Goal: Information Seeking & Learning: Find specific fact

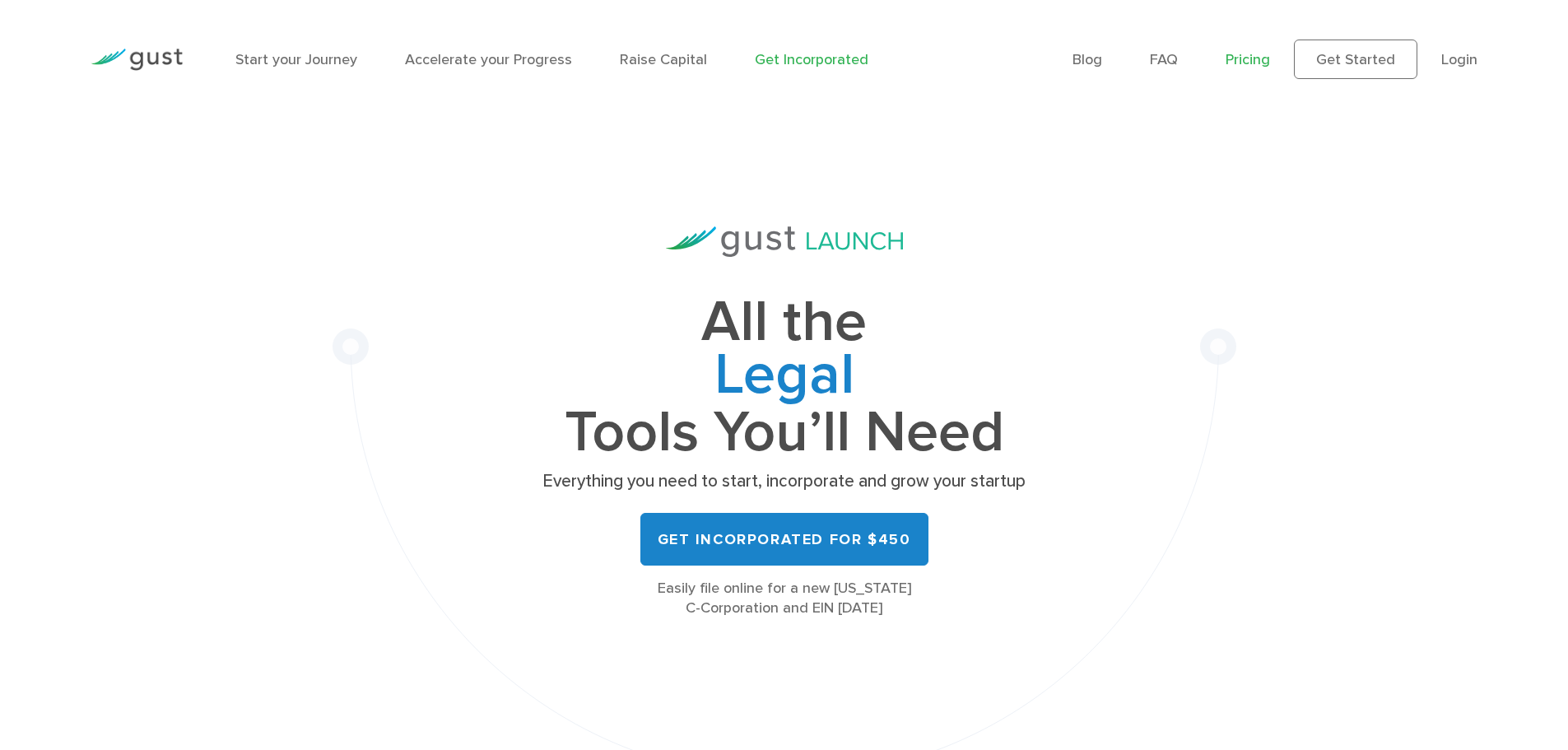
click at [1236, 57] on link "Pricing" at bounding box center [1248, 60] width 45 height 18
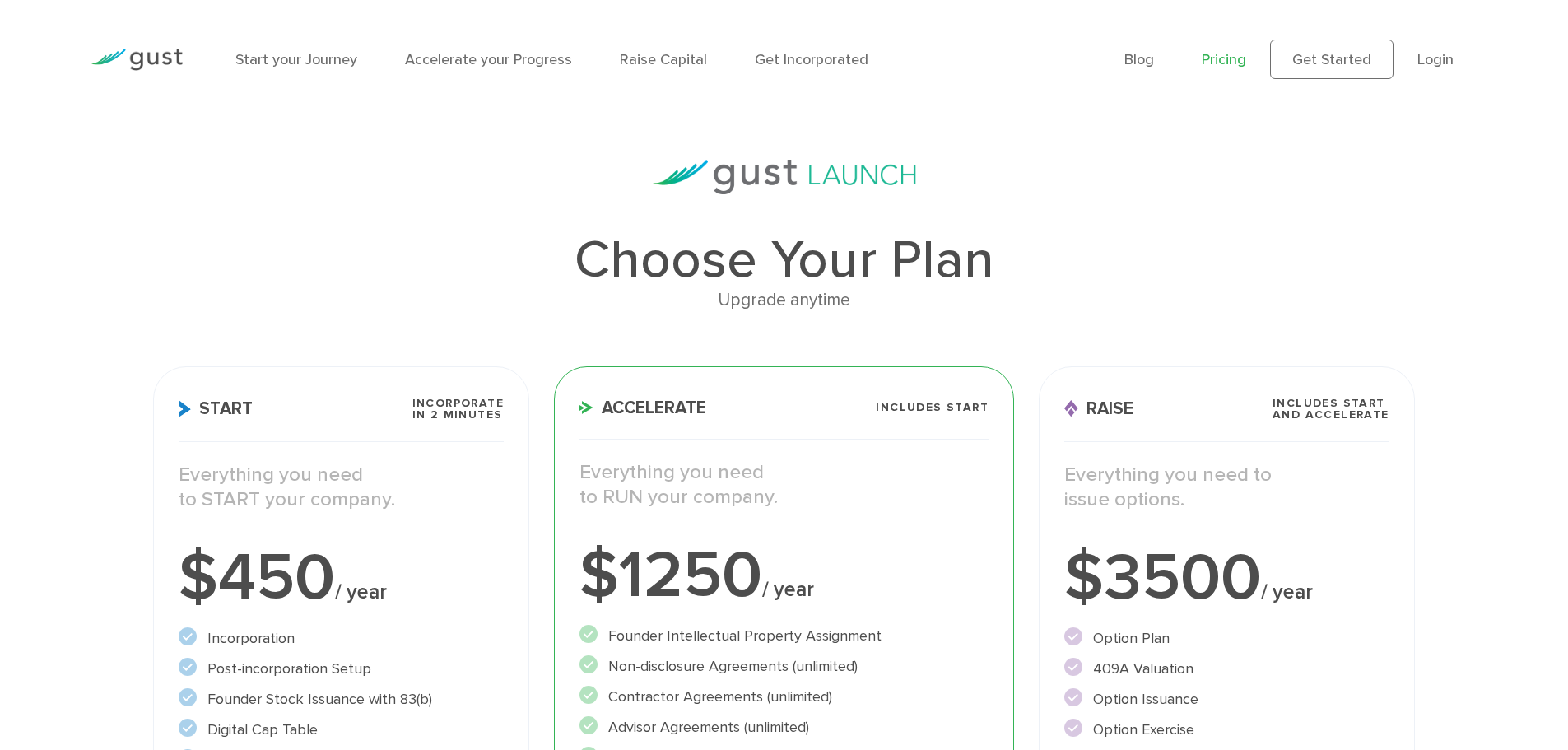
click at [1455, 59] on ul "Blog FAQ Pricing Get Started Login Login" at bounding box center [1300, 59] width 353 height 39
click at [1429, 64] on link "Login" at bounding box center [1435, 60] width 36 height 18
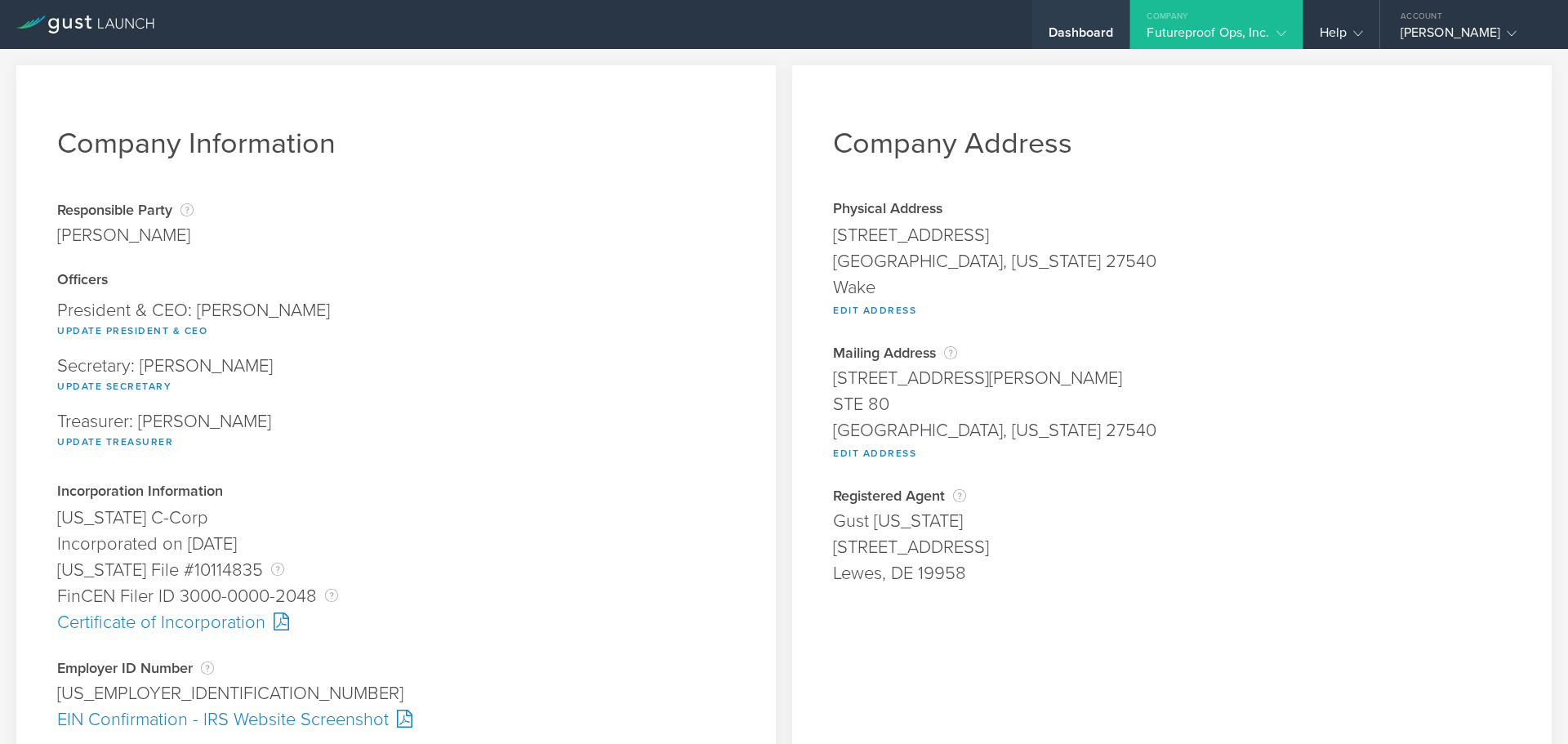
click at [1075, 27] on div "Dashboard" at bounding box center [1081, 37] width 66 height 25
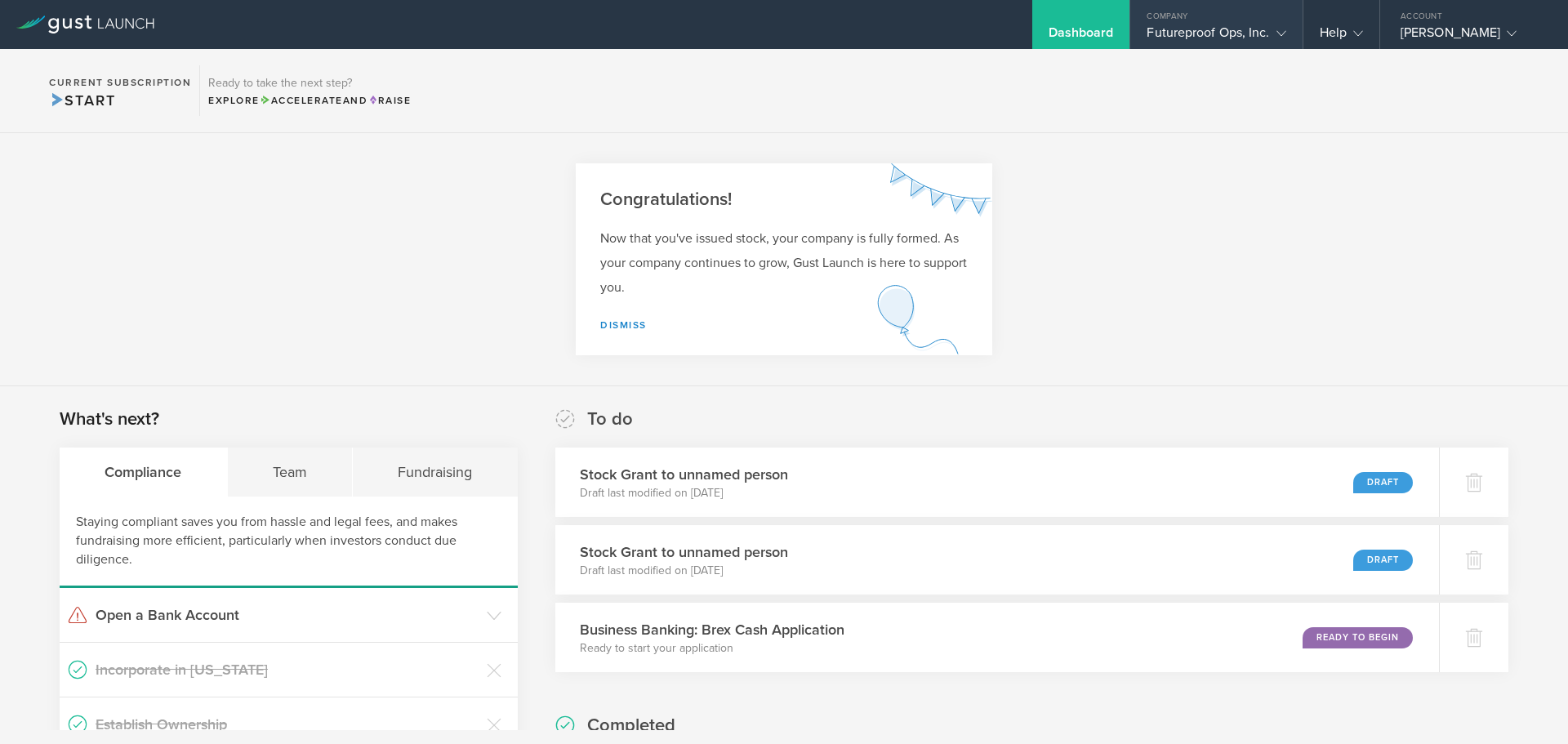
click at [1185, 13] on div "Company" at bounding box center [1216, 12] width 172 height 25
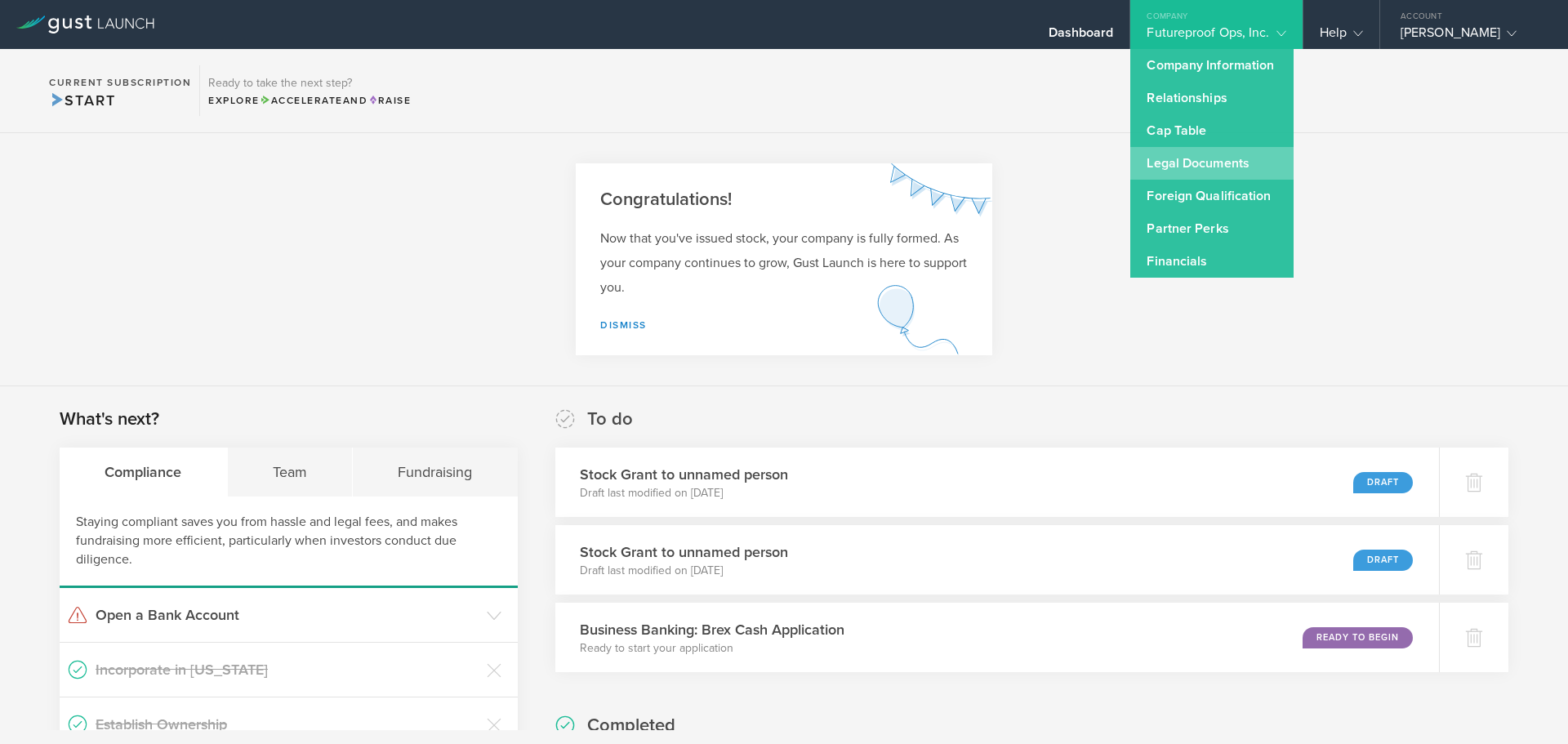
click at [1160, 165] on link "Legal Documents" at bounding box center [1211, 163] width 164 height 32
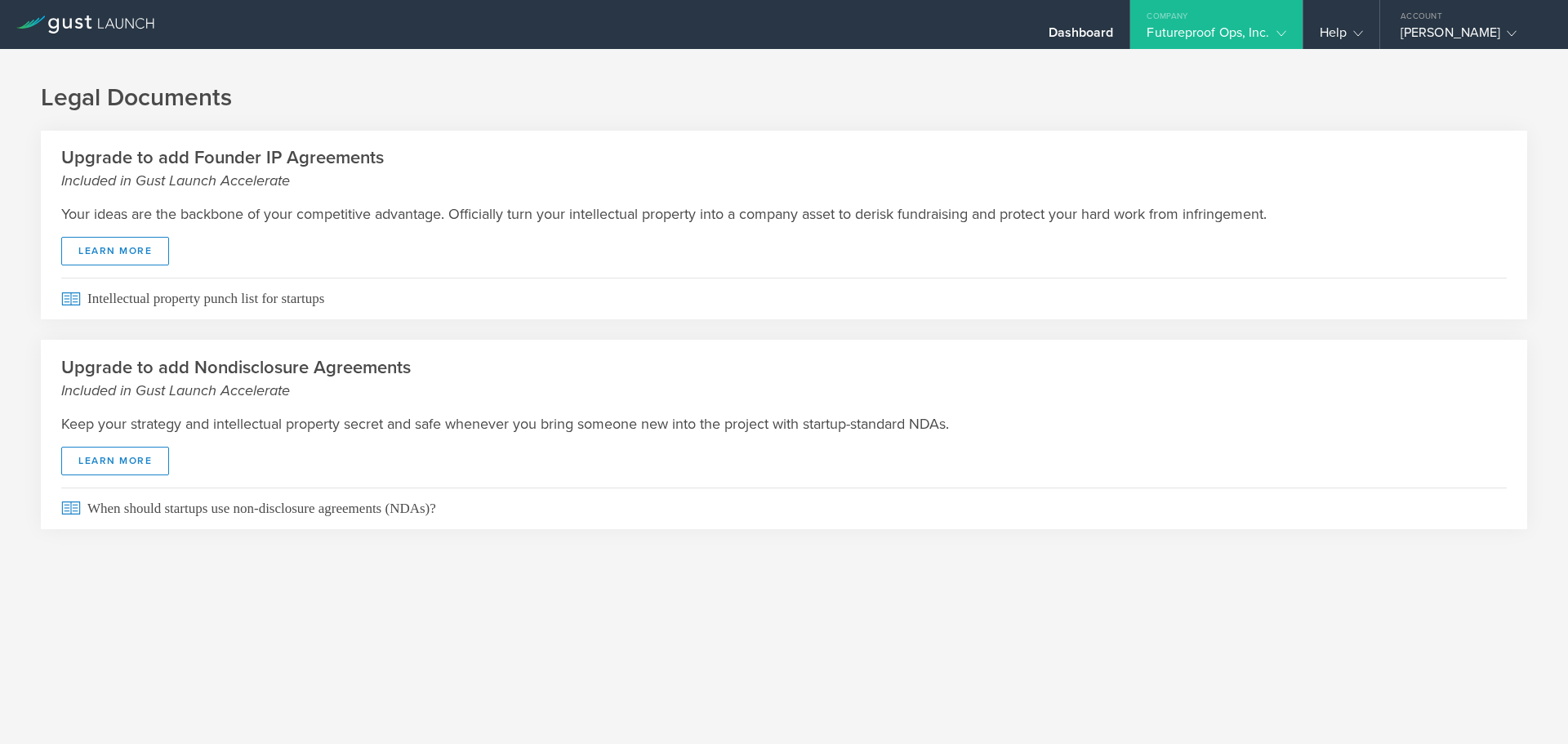
click at [1240, 27] on div "Futureproof Ops, Inc." at bounding box center [1216, 37] width 139 height 25
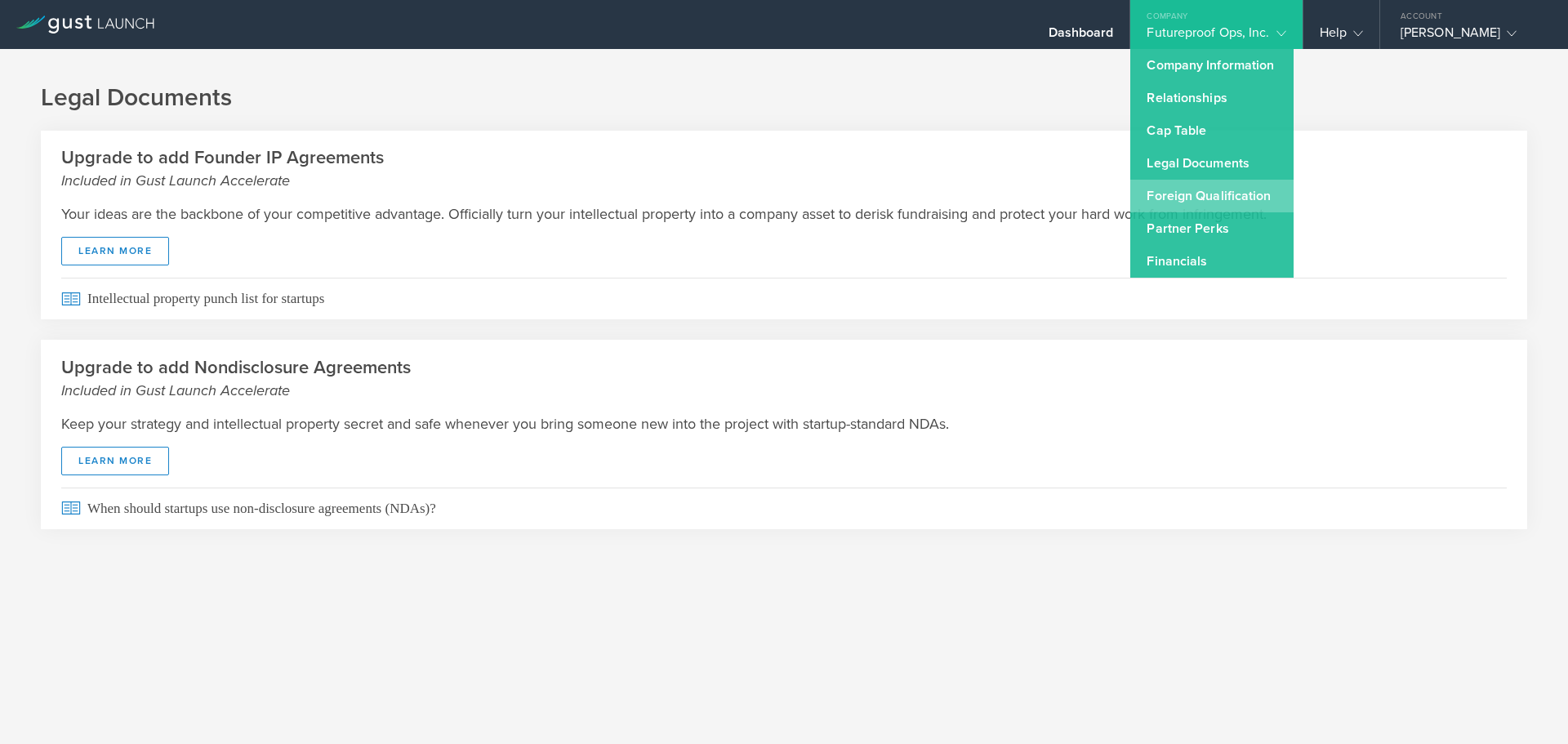
click at [1167, 198] on link "Foreign Qualification" at bounding box center [1211, 195] width 164 height 32
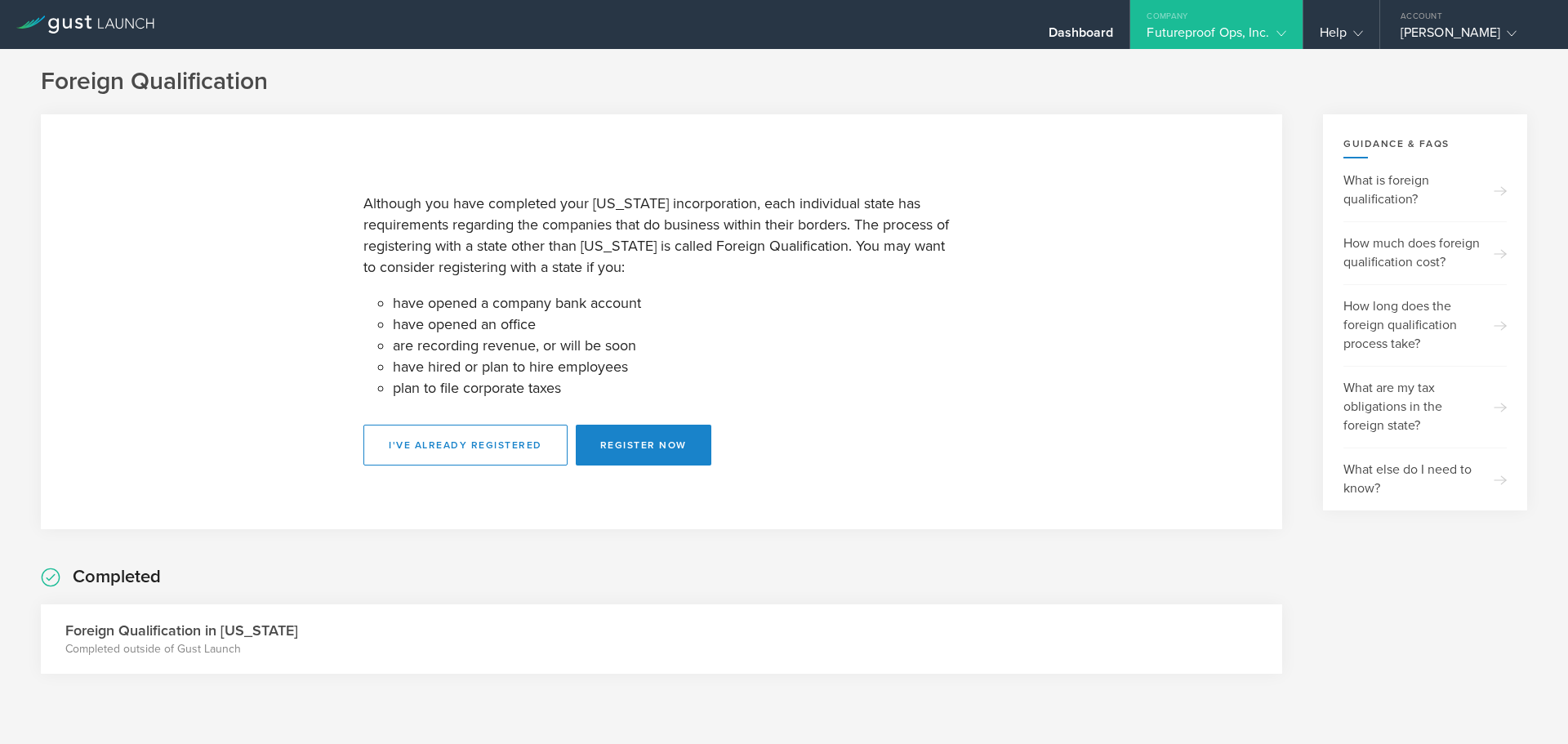
click at [1209, 38] on div "Futureproof Ops, Inc." at bounding box center [1216, 37] width 139 height 25
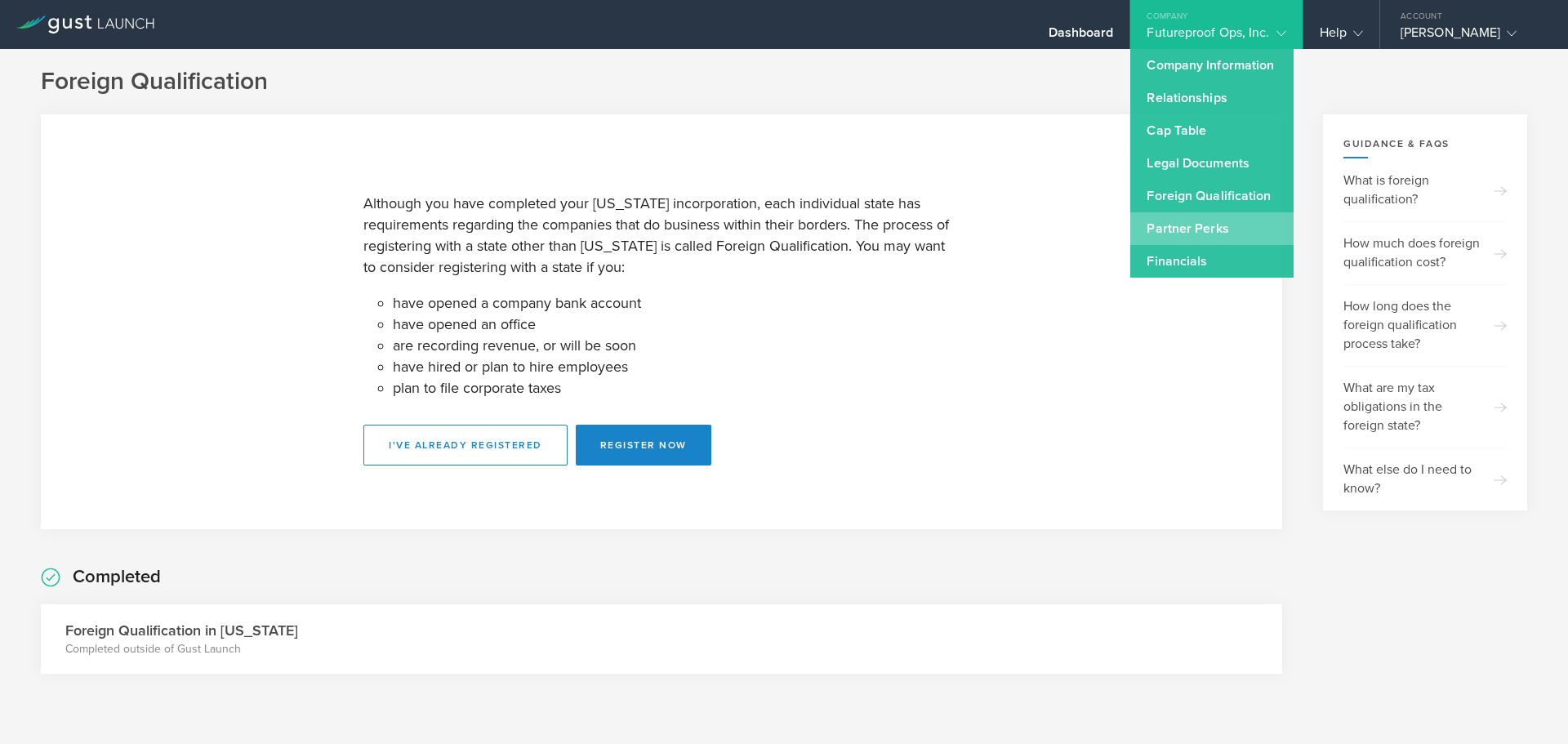
click at [1181, 228] on link "Partner Perks" at bounding box center [1211, 228] width 164 height 32
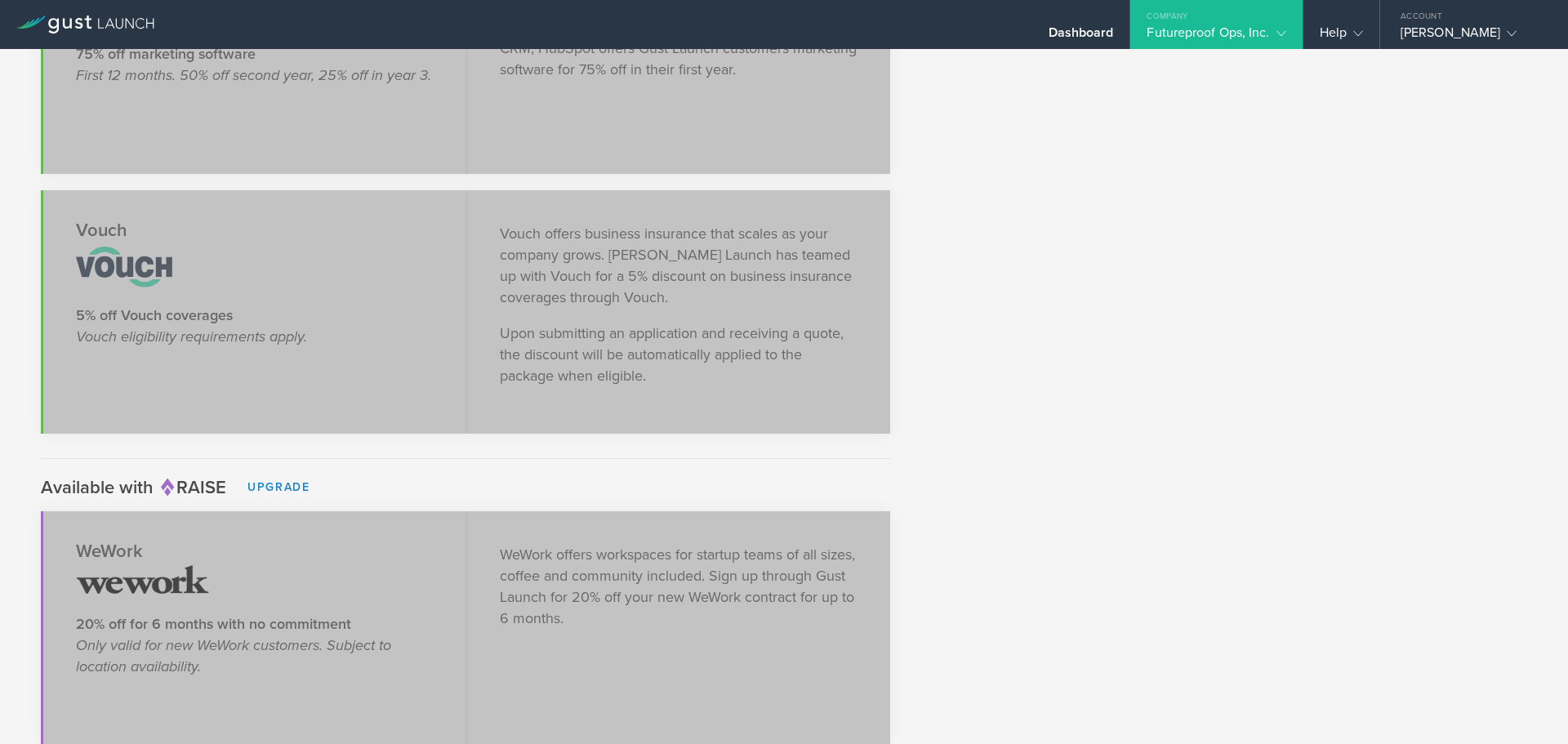
scroll to position [2467, 0]
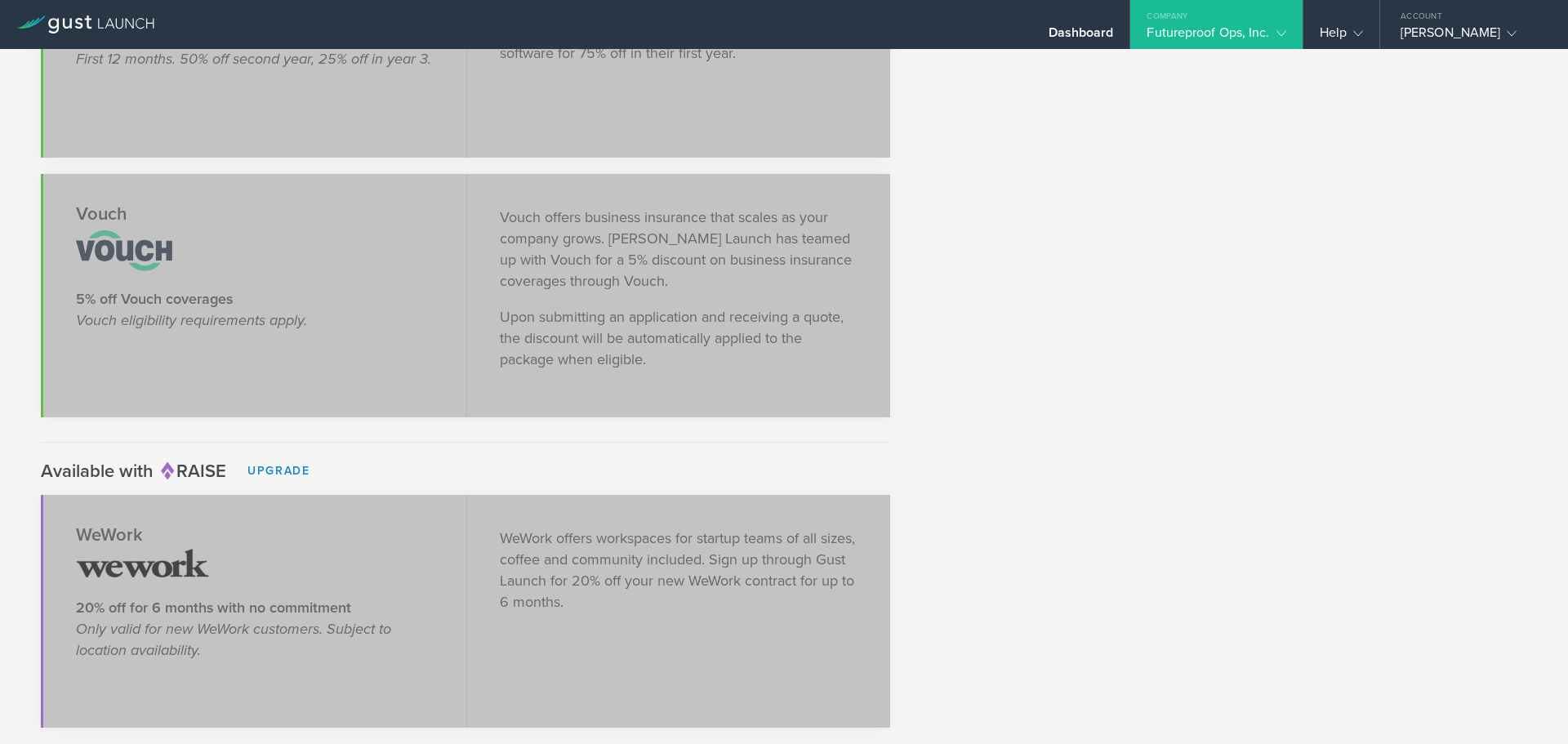
click at [1234, 18] on div "Company" at bounding box center [1216, 12] width 172 height 25
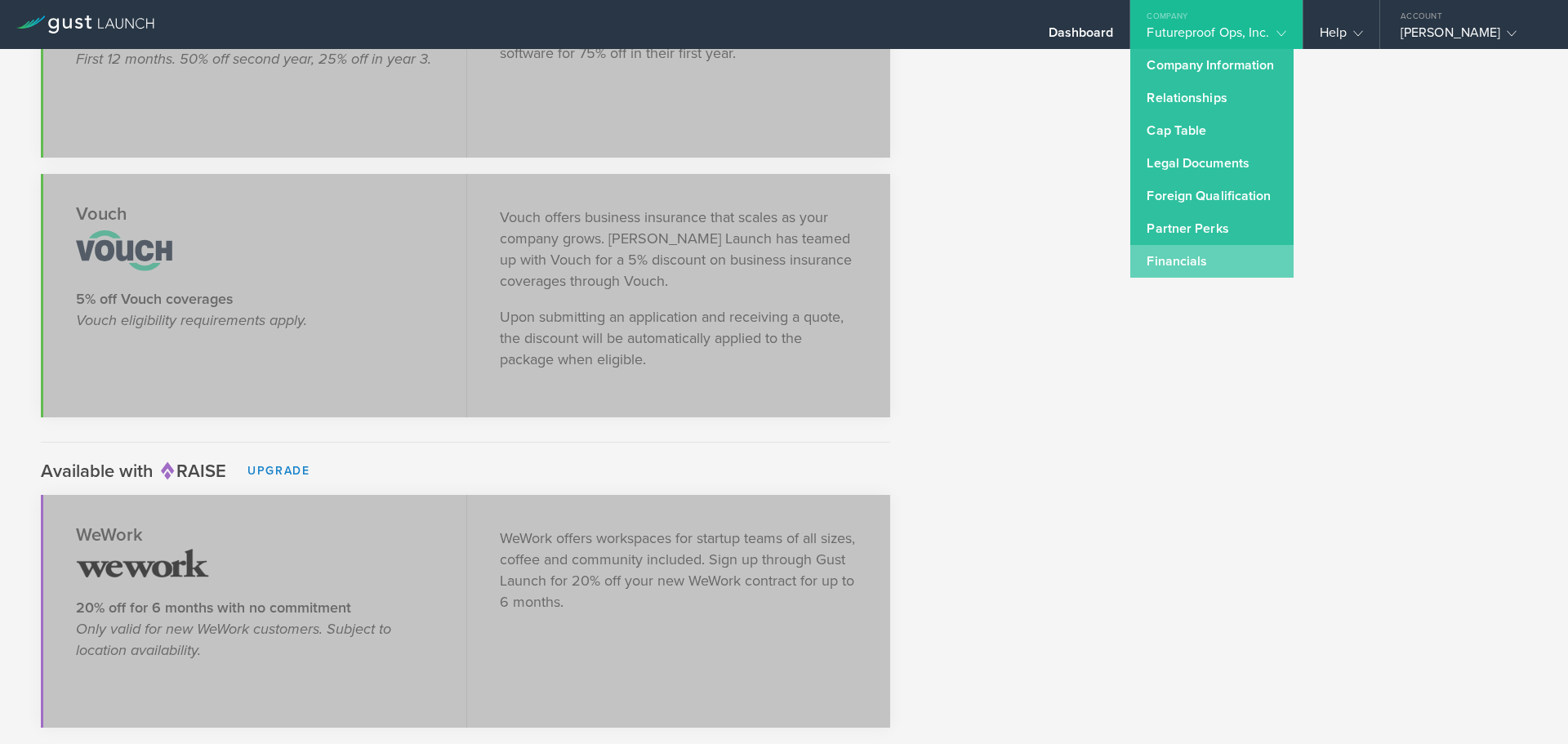
click at [1207, 258] on link "Financials" at bounding box center [1211, 261] width 164 height 32
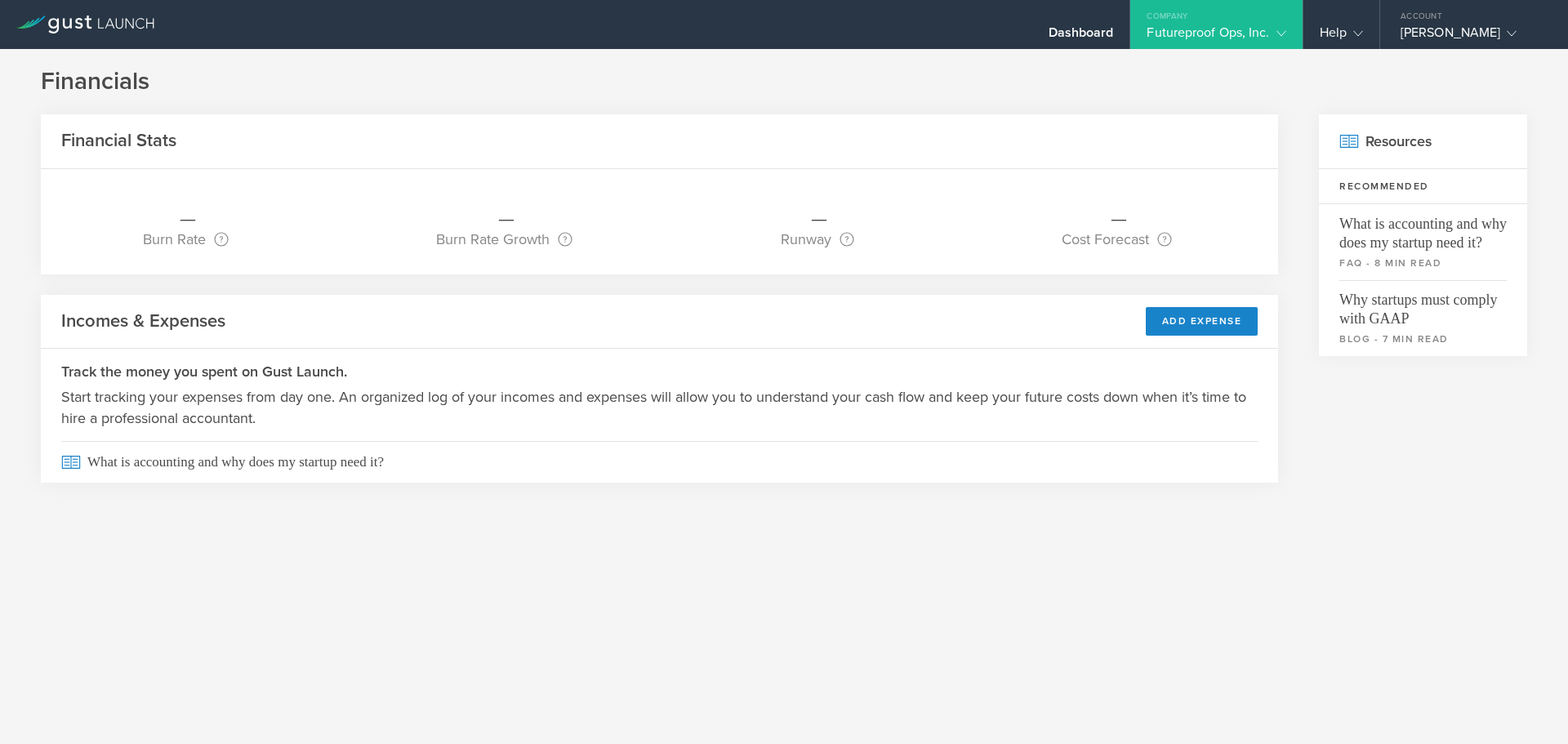
click at [1230, 0] on div "Company" at bounding box center [1216, 12] width 172 height 25
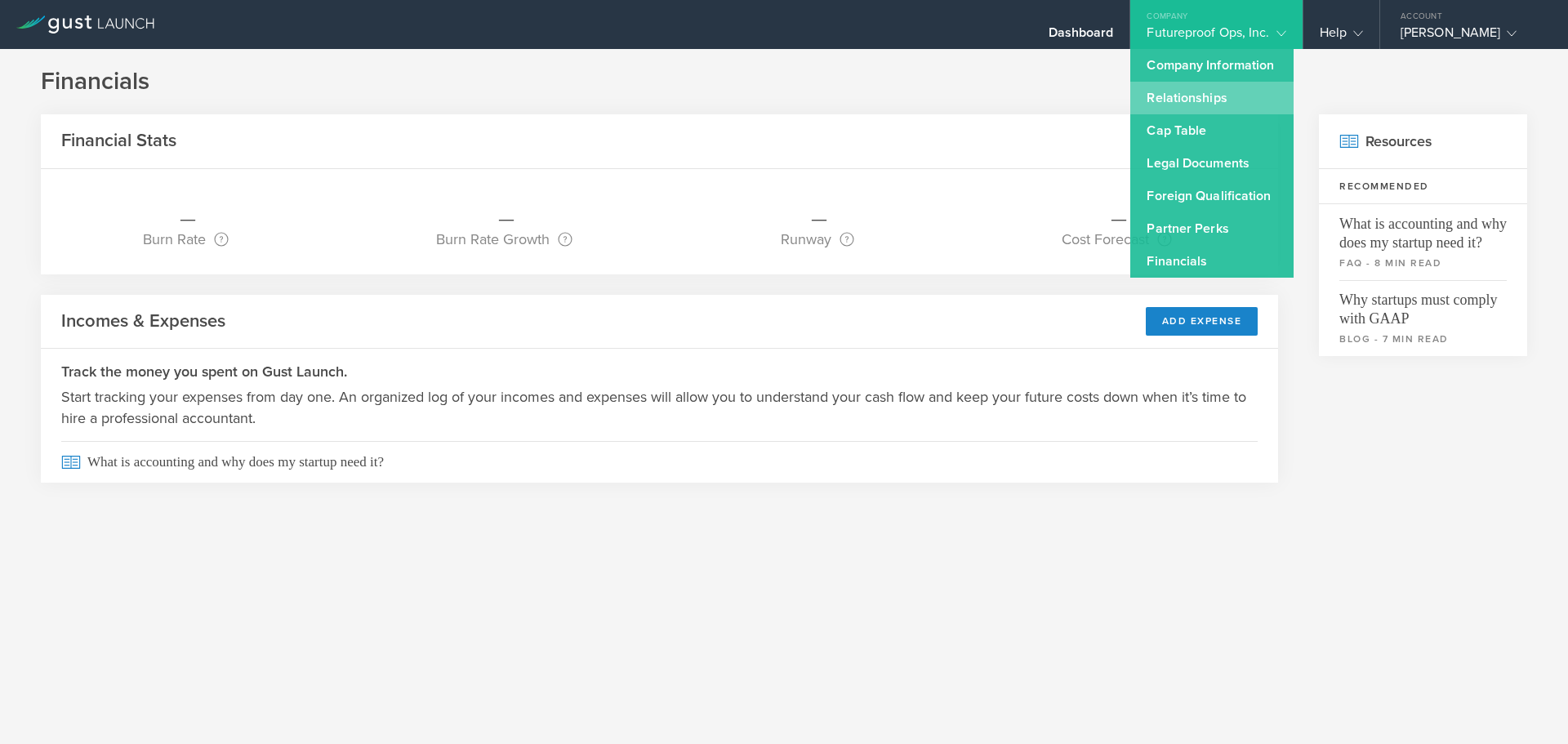
click at [1194, 83] on link "Relationships" at bounding box center [1211, 97] width 164 height 32
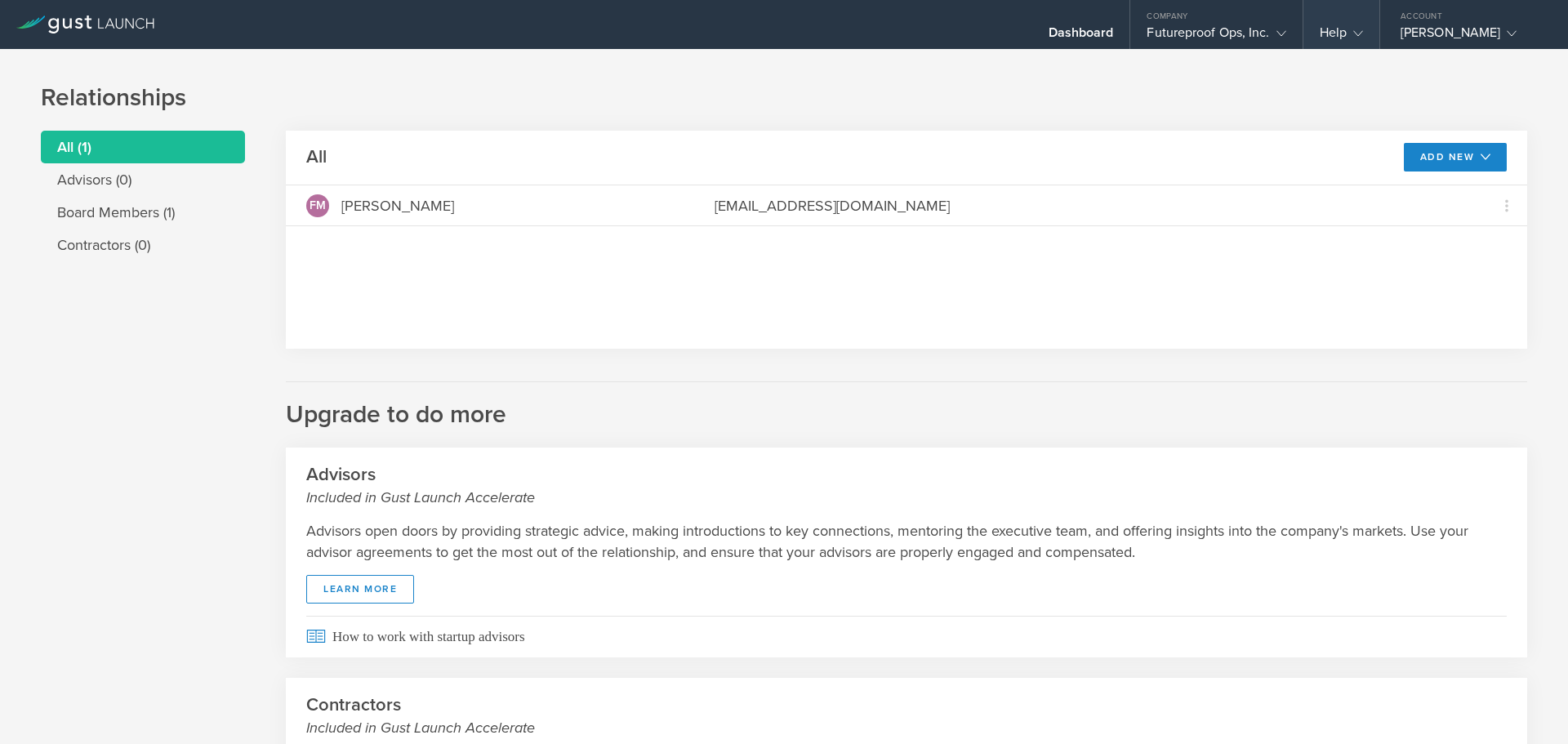
click at [1335, 31] on div "Help" at bounding box center [1341, 37] width 43 height 25
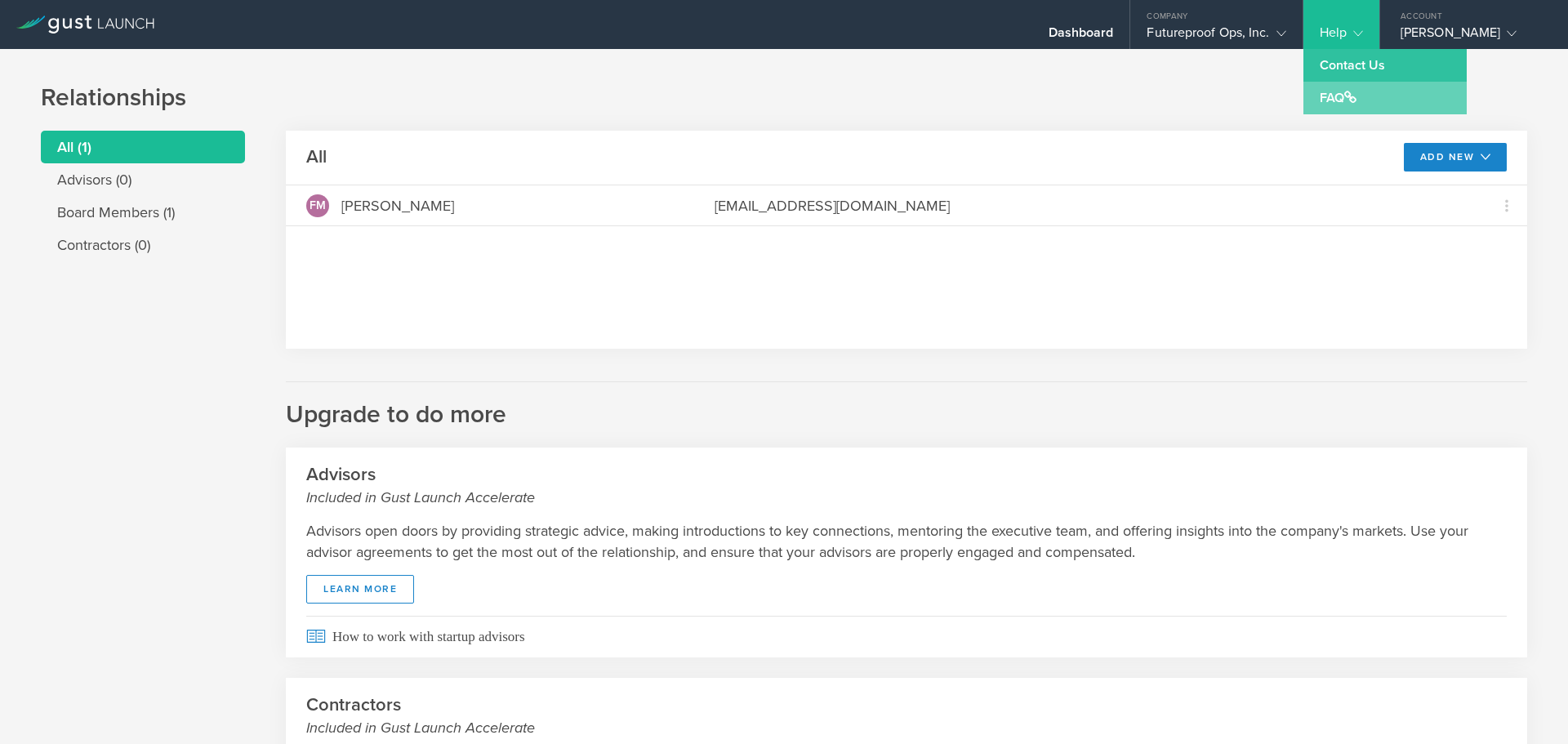
click at [1322, 96] on link "FAQ" at bounding box center [1385, 97] width 164 height 32
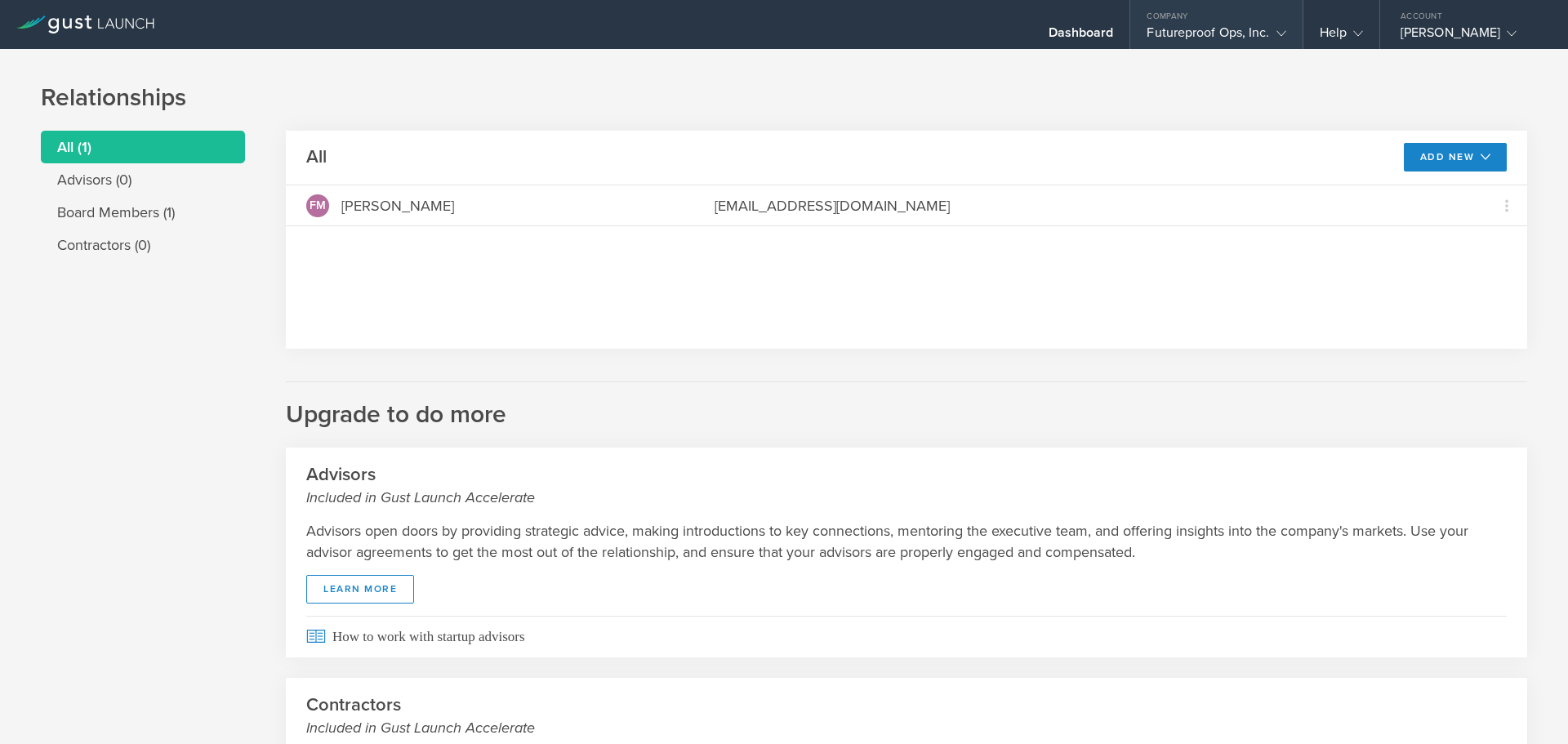
click at [1206, 39] on div "Futureproof Ops, Inc." at bounding box center [1216, 37] width 139 height 25
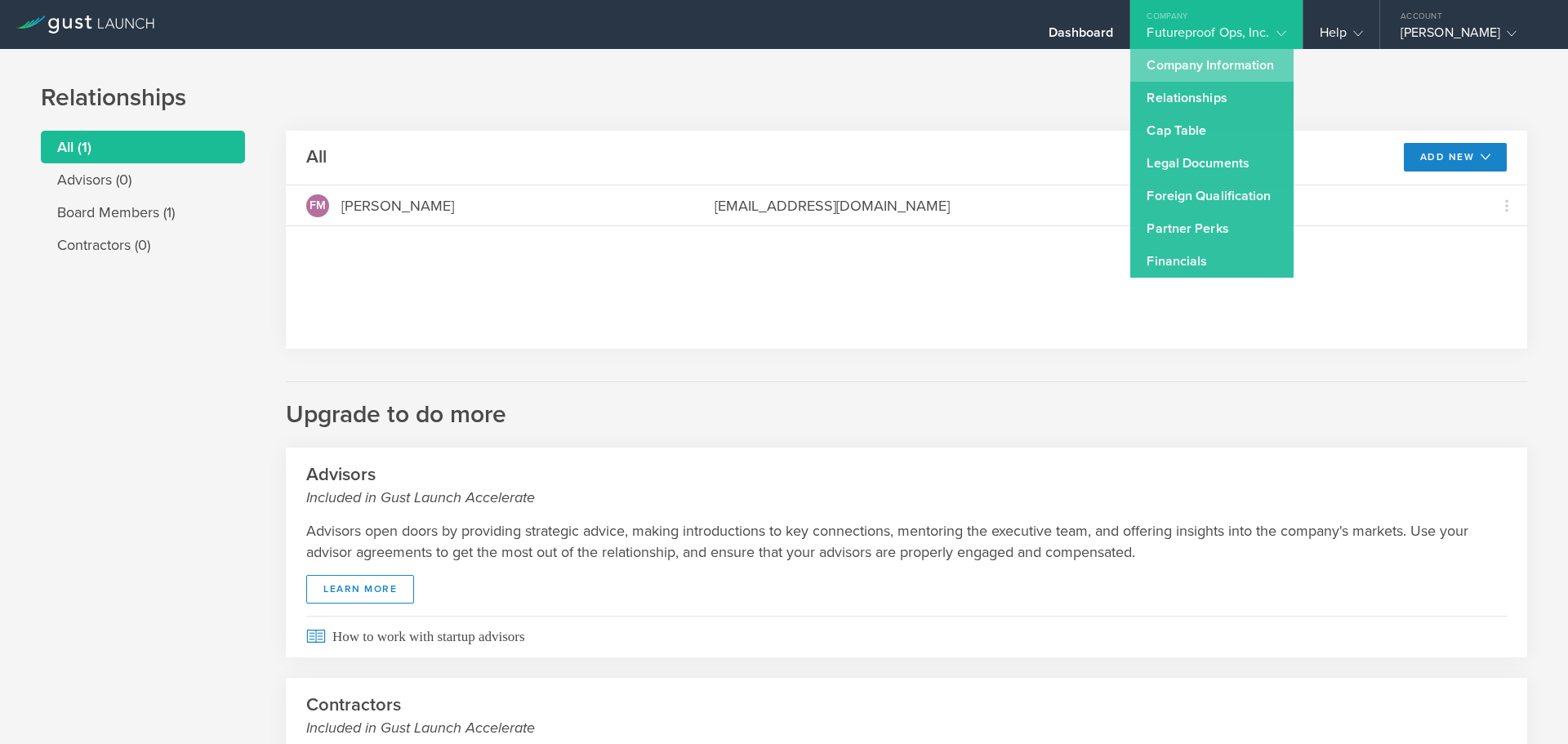
click at [1197, 65] on link "Company Information" at bounding box center [1211, 65] width 164 height 32
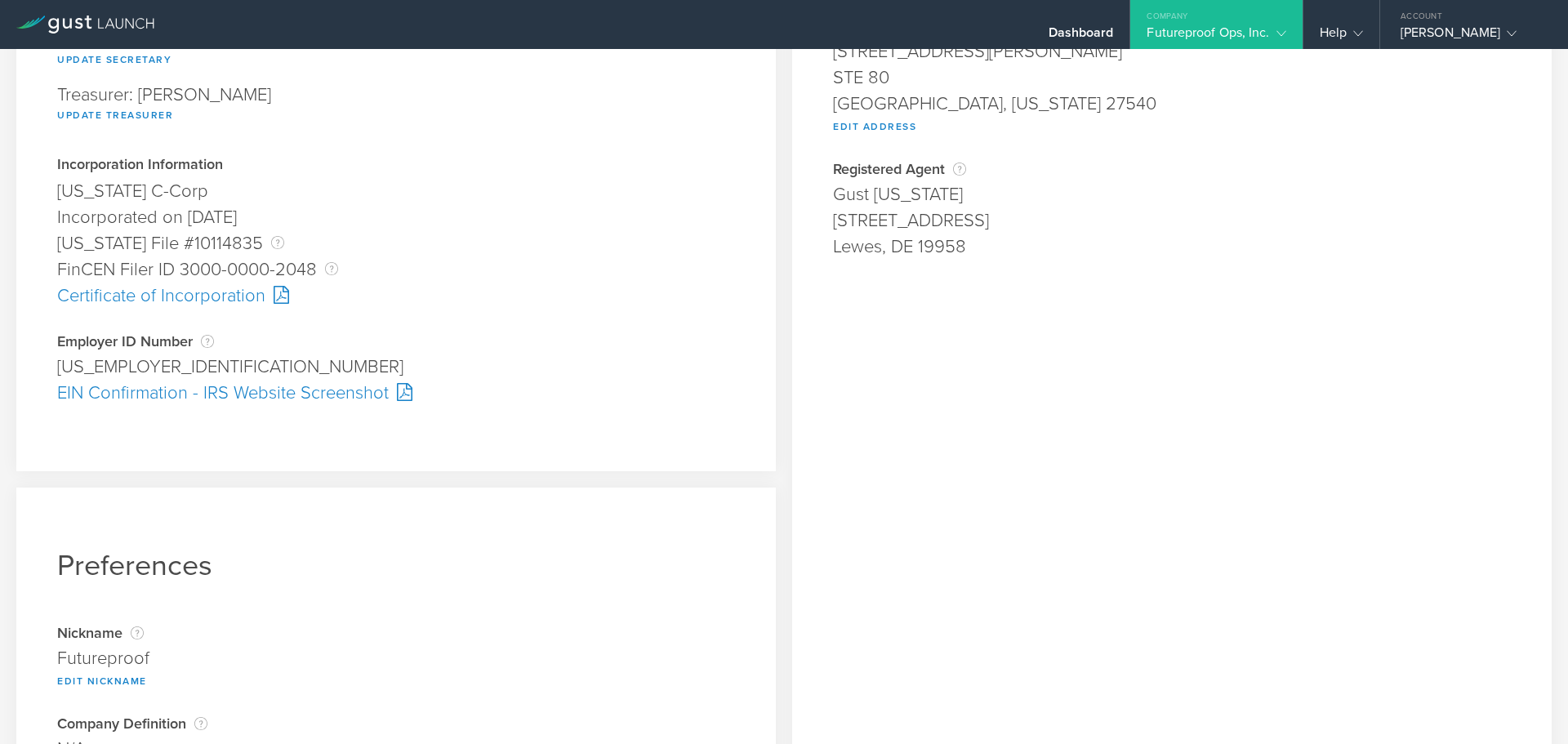
scroll to position [409, 0]
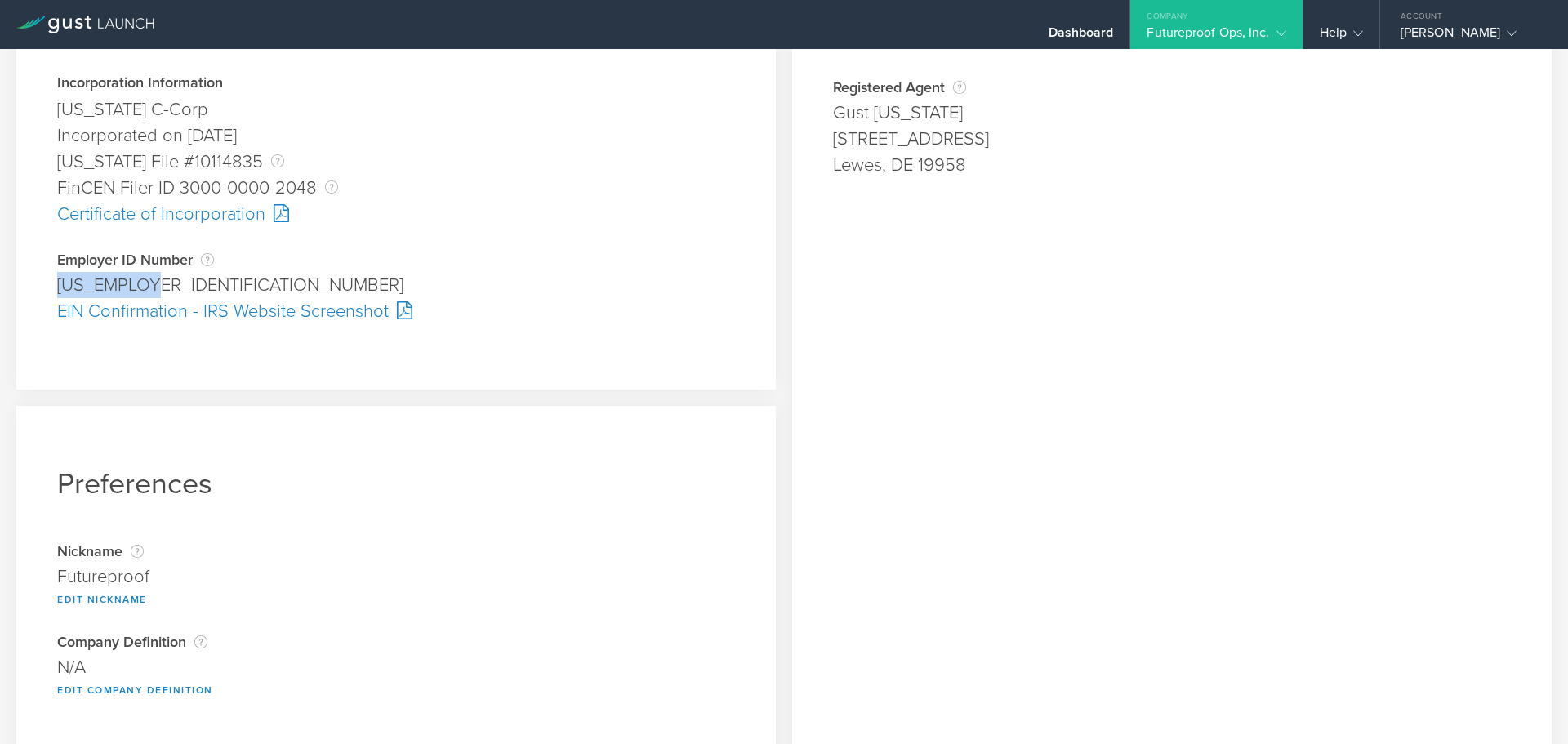
drag, startPoint x: 165, startPoint y: 278, endPoint x: -6, endPoint y: 285, distance: 171.1
click at [0, 285] on html "Dashboard Company Futureproof Ops, Inc. Company Information Relationships Cap T…" at bounding box center [784, 372] width 1568 height 744
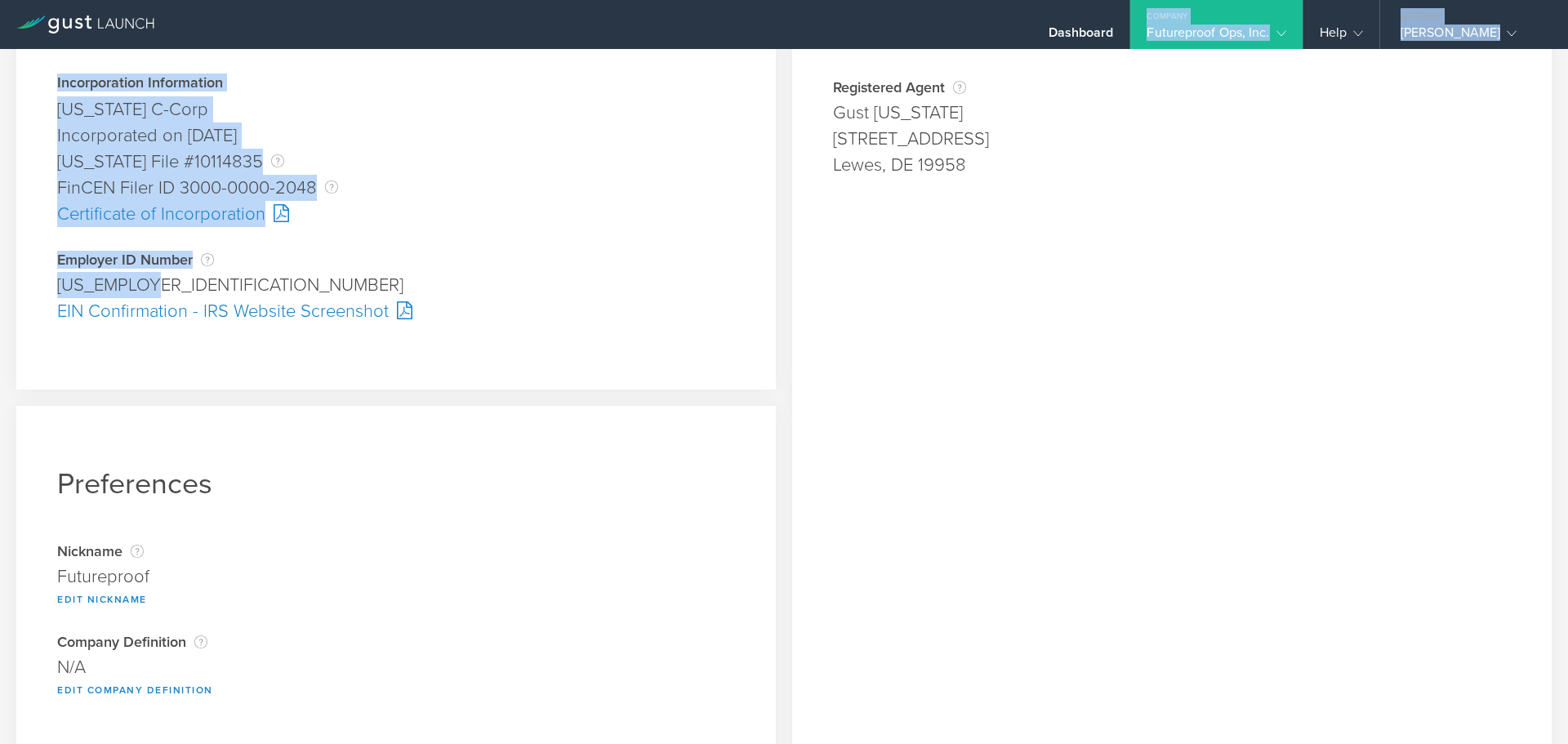
copy body "Company Futureproof Ops, Inc. Company Information Relationships Cap Table Manag…"
click at [157, 287] on div "33-3828123" at bounding box center [396, 285] width 678 height 26
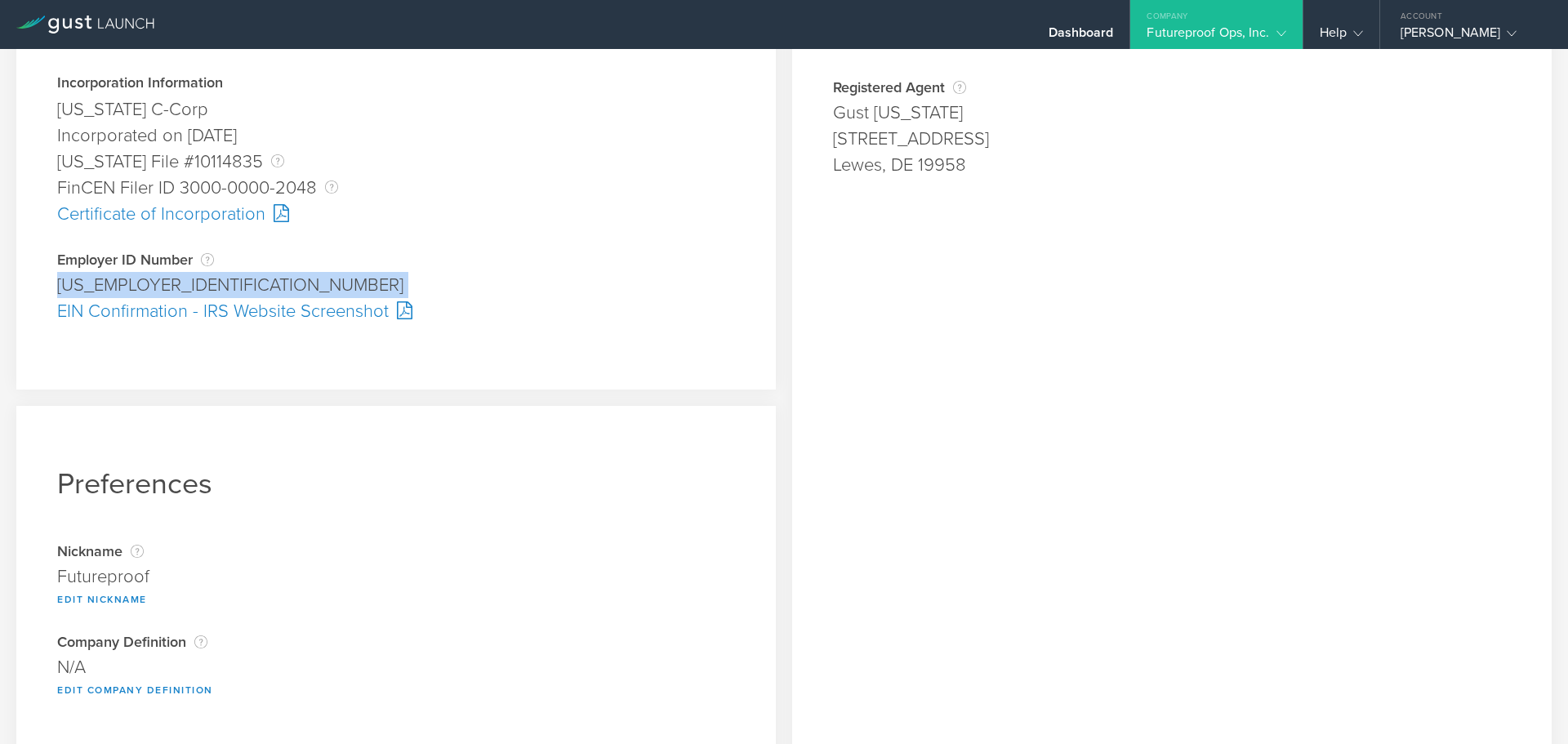
drag, startPoint x: 134, startPoint y: 287, endPoint x: 59, endPoint y: 296, distance: 75.5
click at [59, 296] on div "33-3828123" at bounding box center [396, 285] width 678 height 26
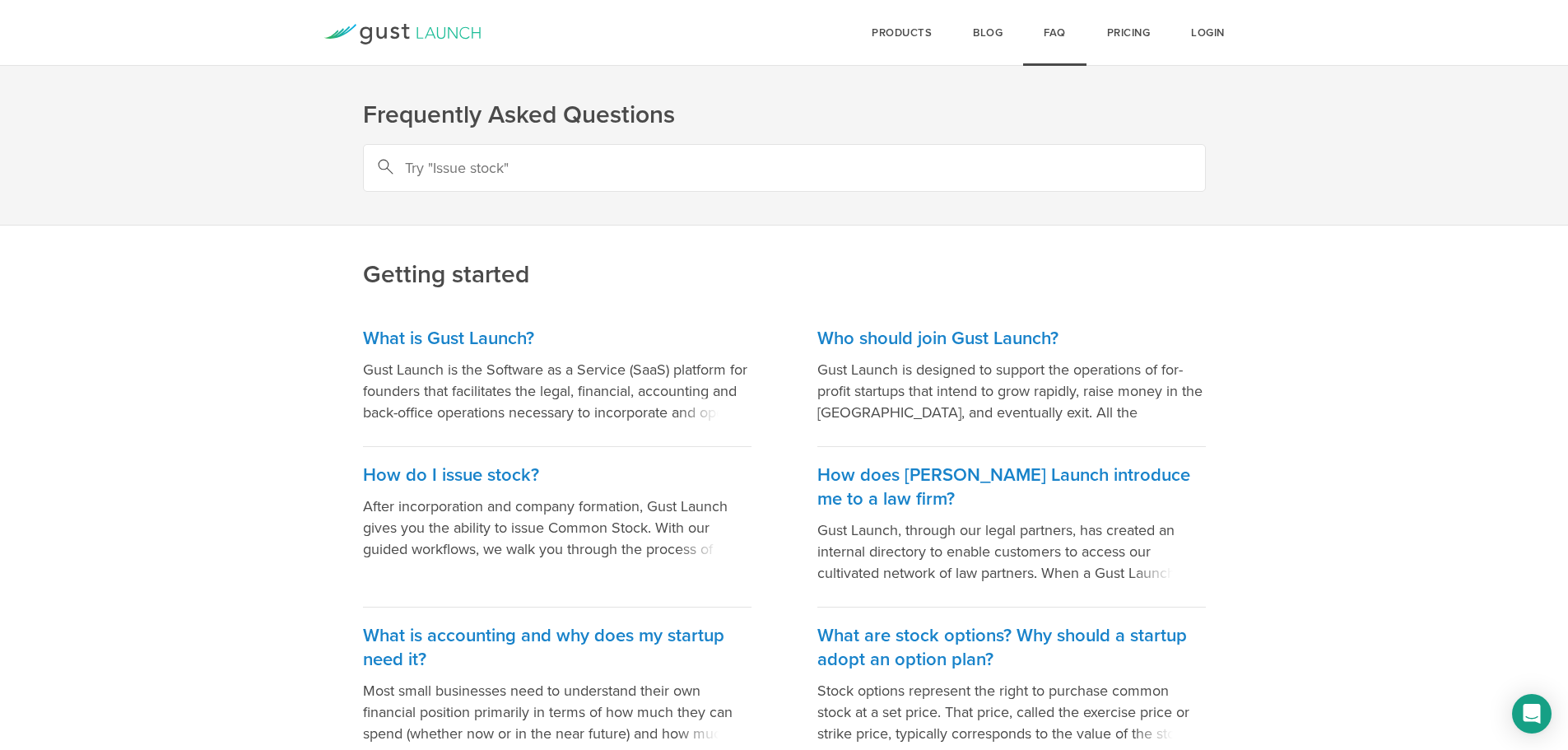
click at [576, 173] on input "text" at bounding box center [784, 168] width 843 height 48
type input "form d"
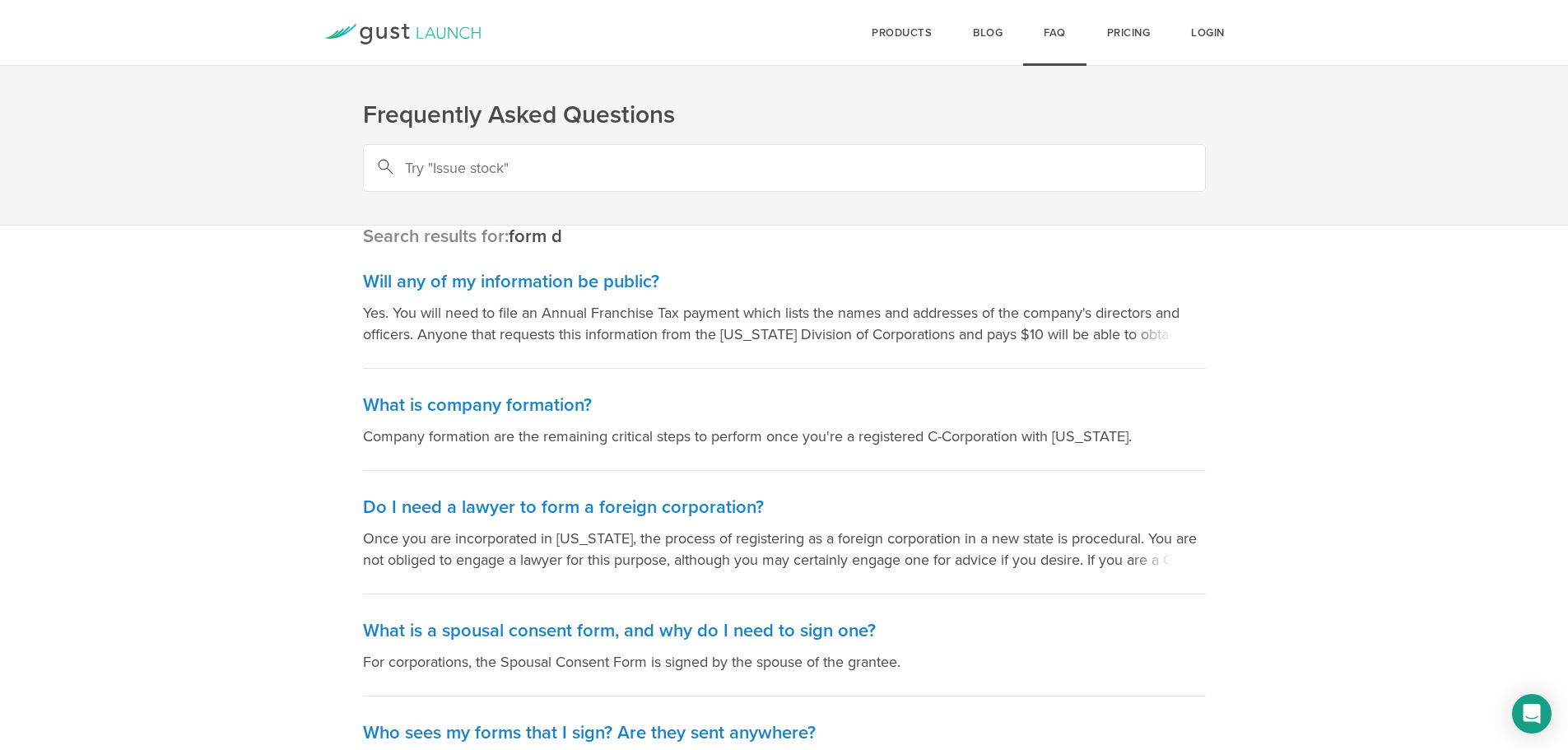
click at [595, 161] on input "text" at bounding box center [784, 168] width 843 height 48
type input "form d safe"
